Goal: Find contact information: Find contact information

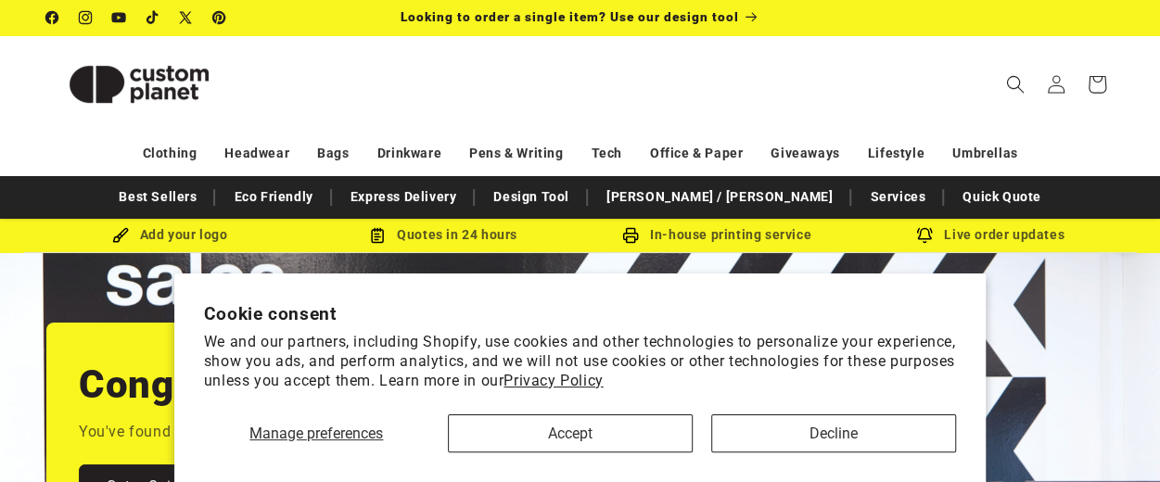
click at [598, 405] on div "Manage preferences Accept Decline" at bounding box center [580, 427] width 753 height 52
click at [571, 437] on button "Accept" at bounding box center [570, 433] width 245 height 38
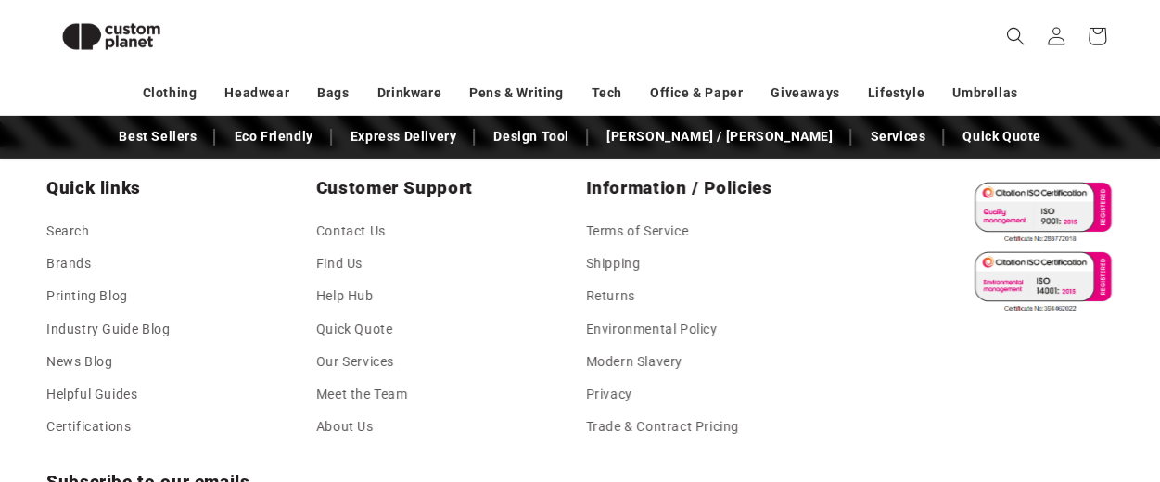
scroll to position [3140, 0]
click at [358, 223] on link "Contact Us" at bounding box center [351, 234] width 70 height 28
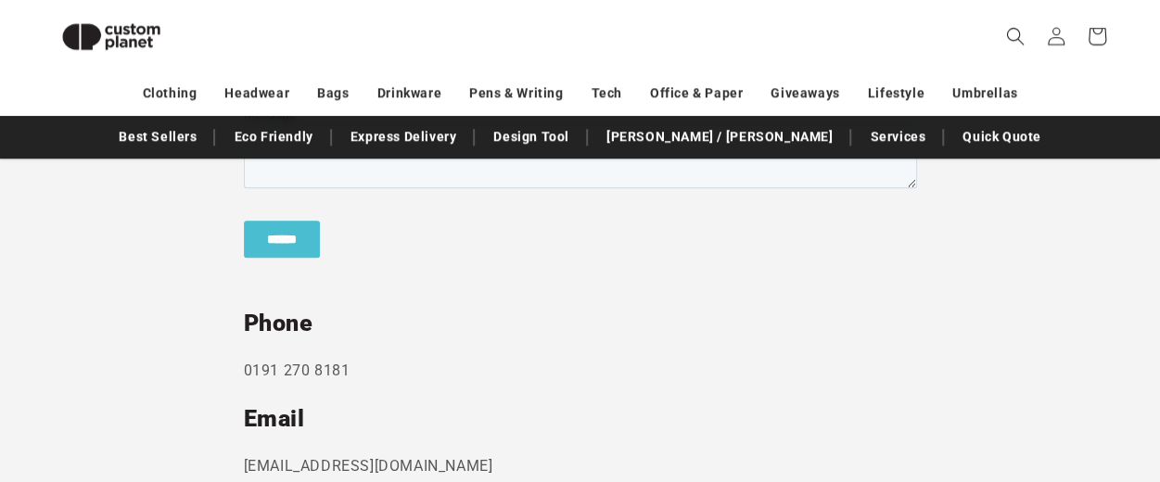
scroll to position [983, 0]
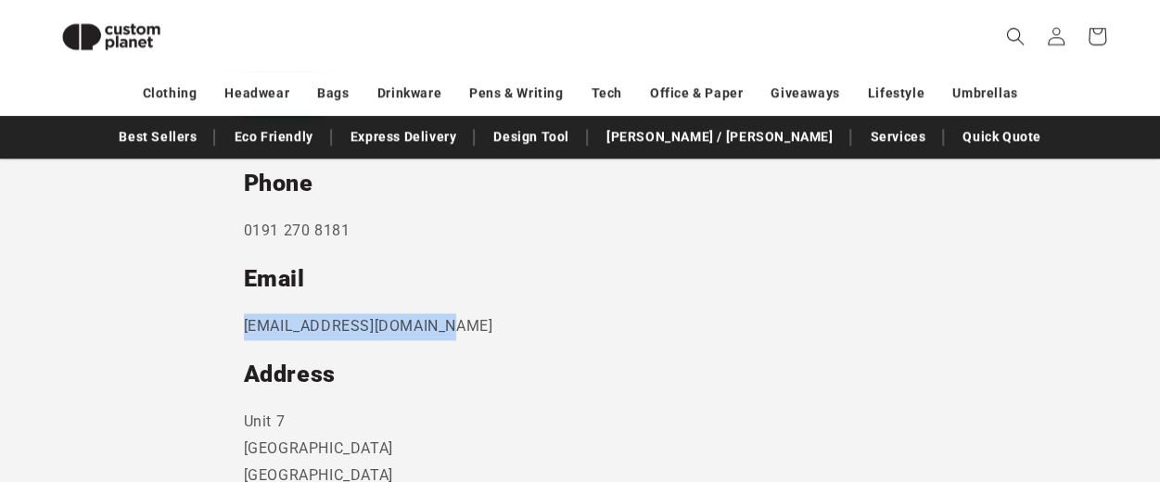
drag, startPoint x: 443, startPoint y: 320, endPoint x: 232, endPoint y: 310, distance: 211.7
click at [232, 310] on section "Send us a message and someone will get back to you within 24 hours. Phone [PHON…" at bounding box center [580, 175] width 1160 height 1026
copy p "[EMAIL_ADDRESS][DOMAIN_NAME]"
